Goal: Information Seeking & Learning: Learn about a topic

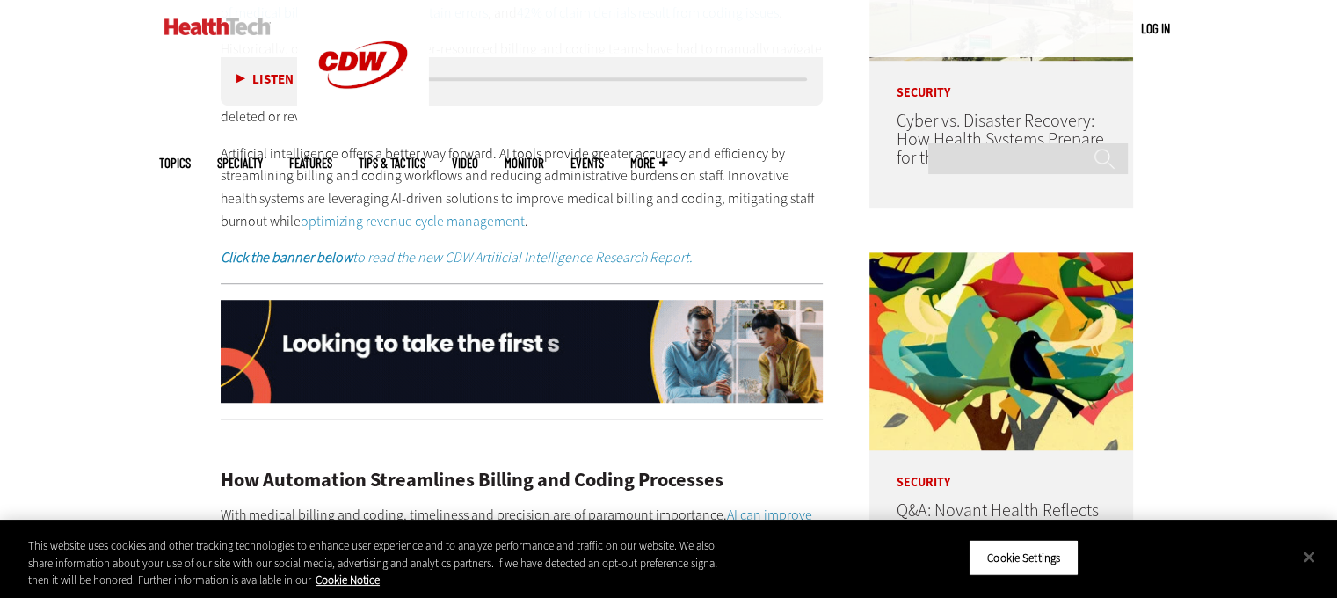
scroll to position [967, 0]
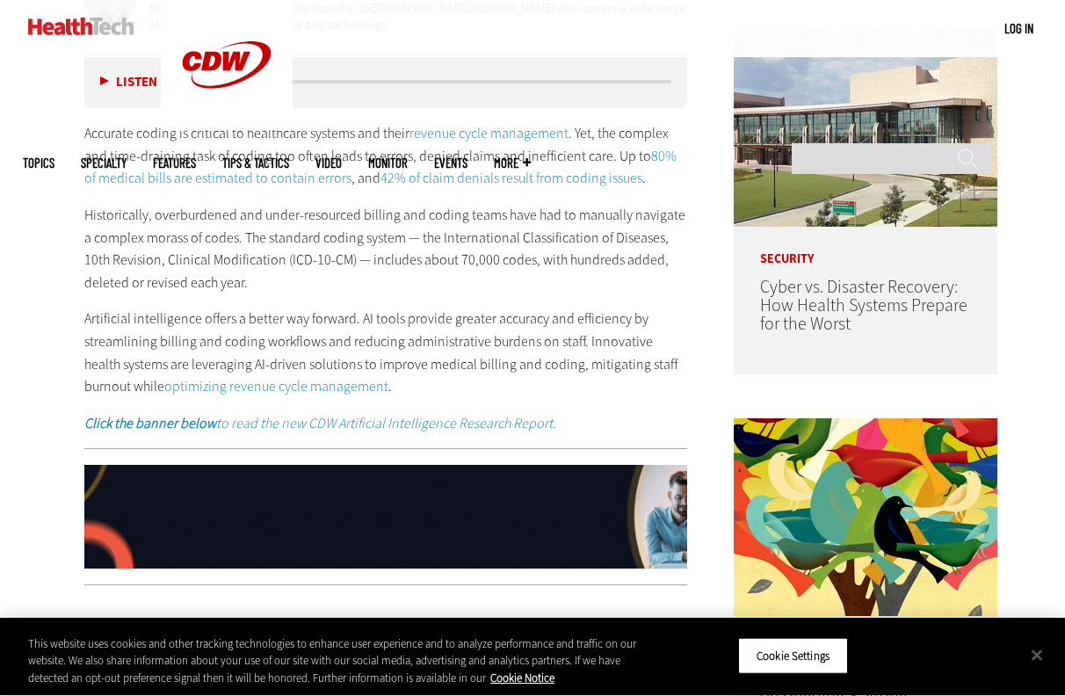
scroll to position [967, 0]
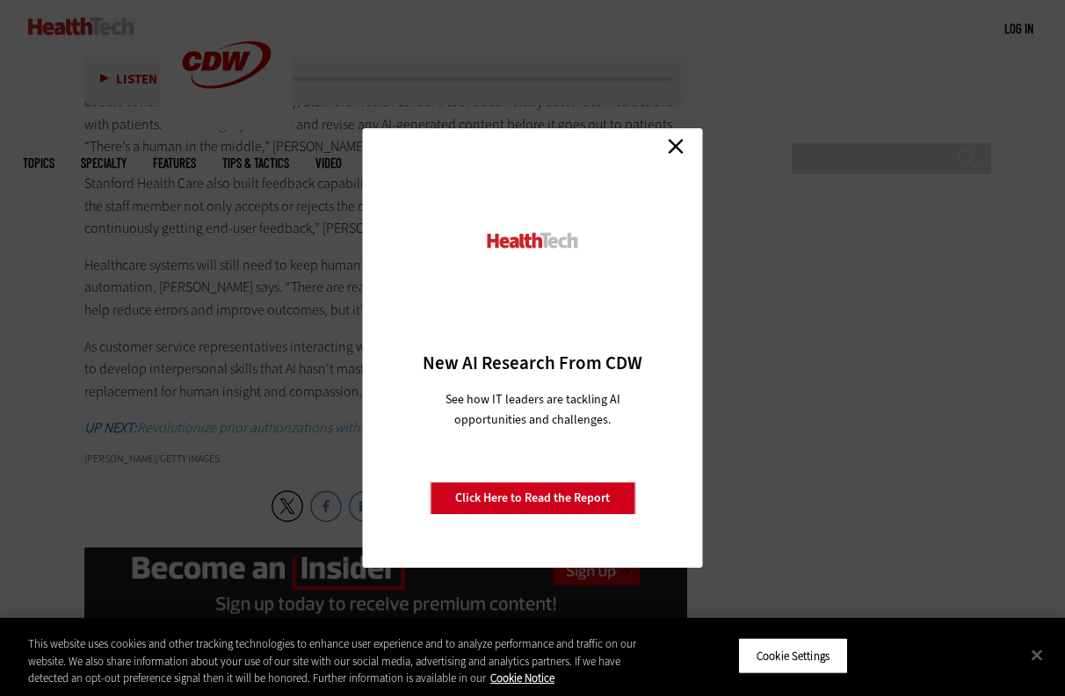
click at [671, 143] on link "Close" at bounding box center [676, 146] width 26 height 26
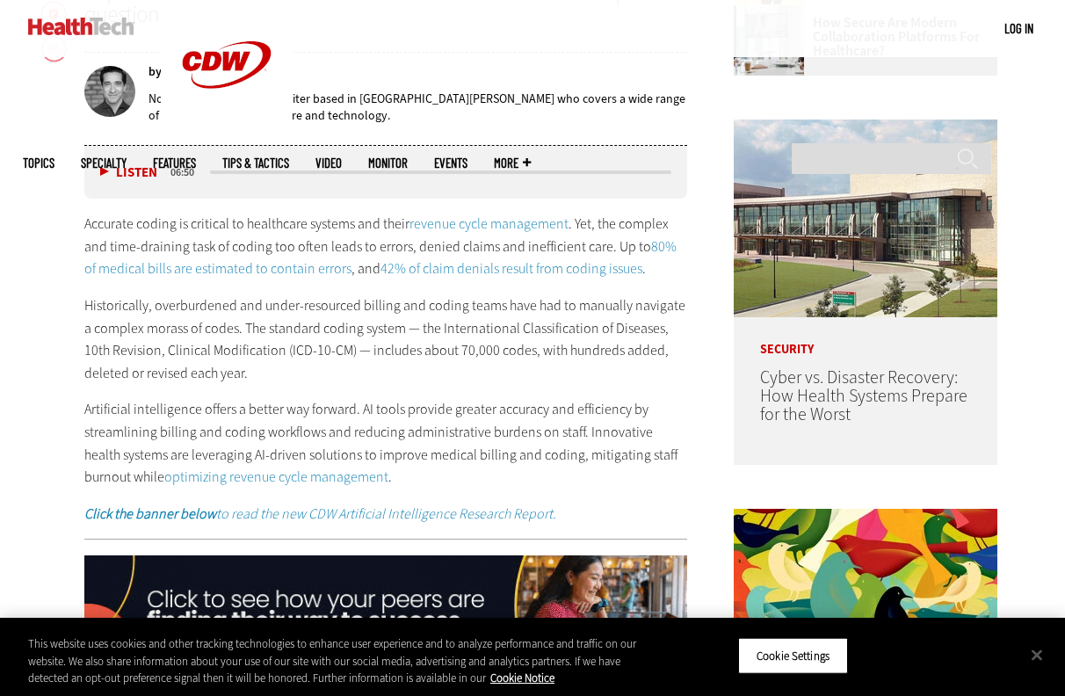
scroll to position [791, 0]
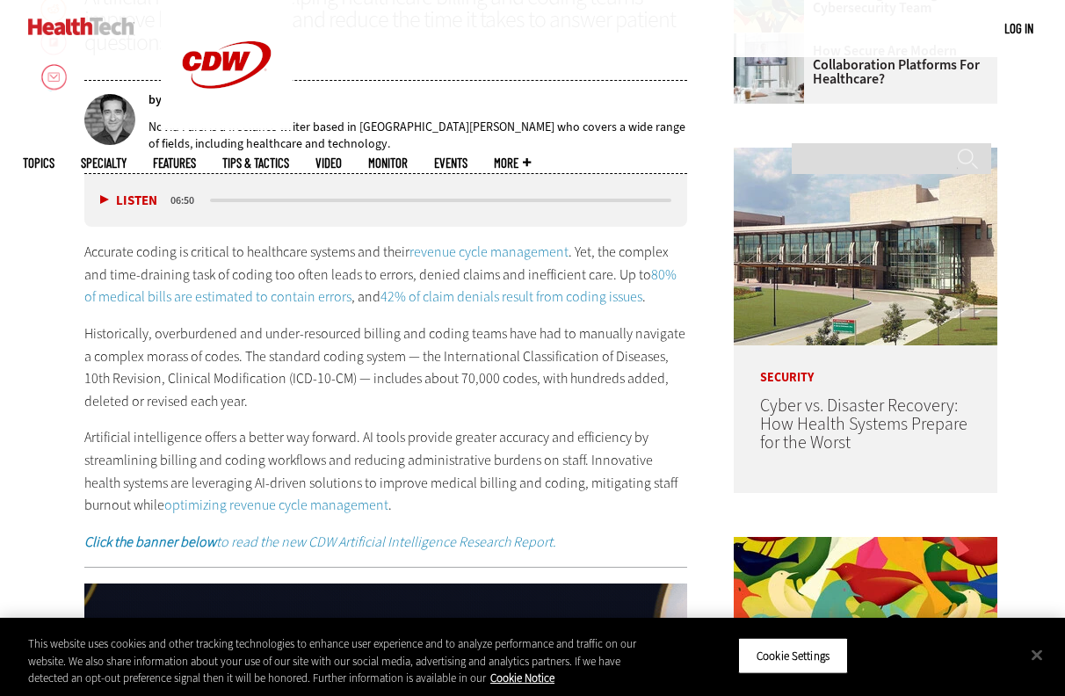
scroll to position [787, 0]
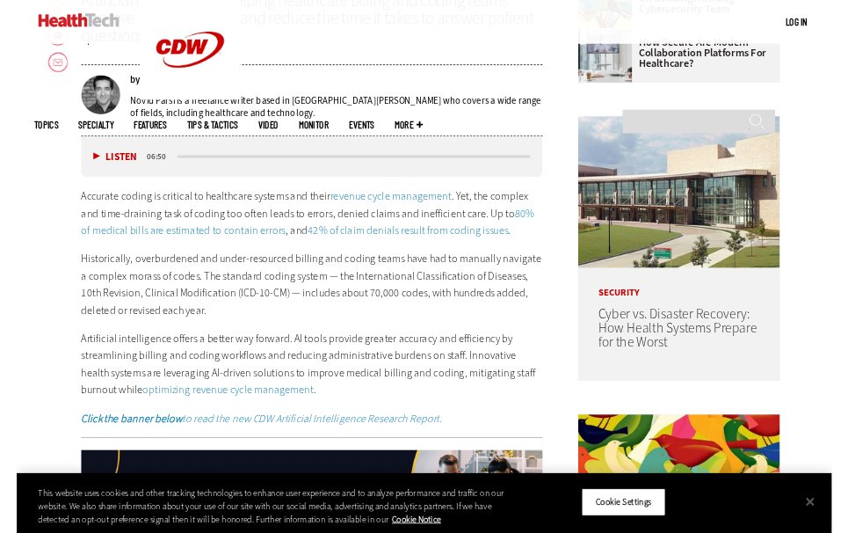
scroll to position [787, 0]
